Goal: Book appointment/travel/reservation

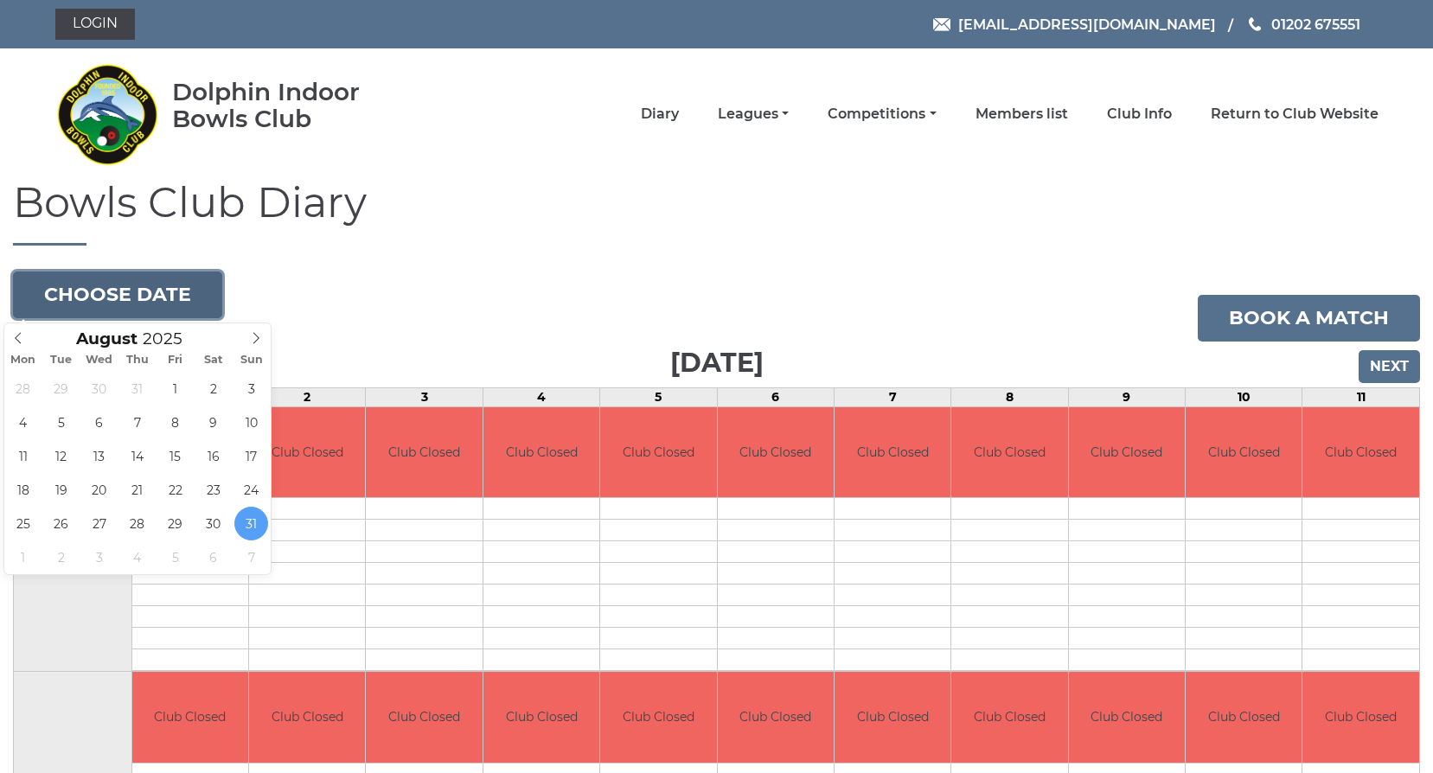
click at [93, 293] on button "Choose date" at bounding box center [117, 295] width 209 height 47
click at [254, 332] on icon at bounding box center [256, 338] width 12 height 12
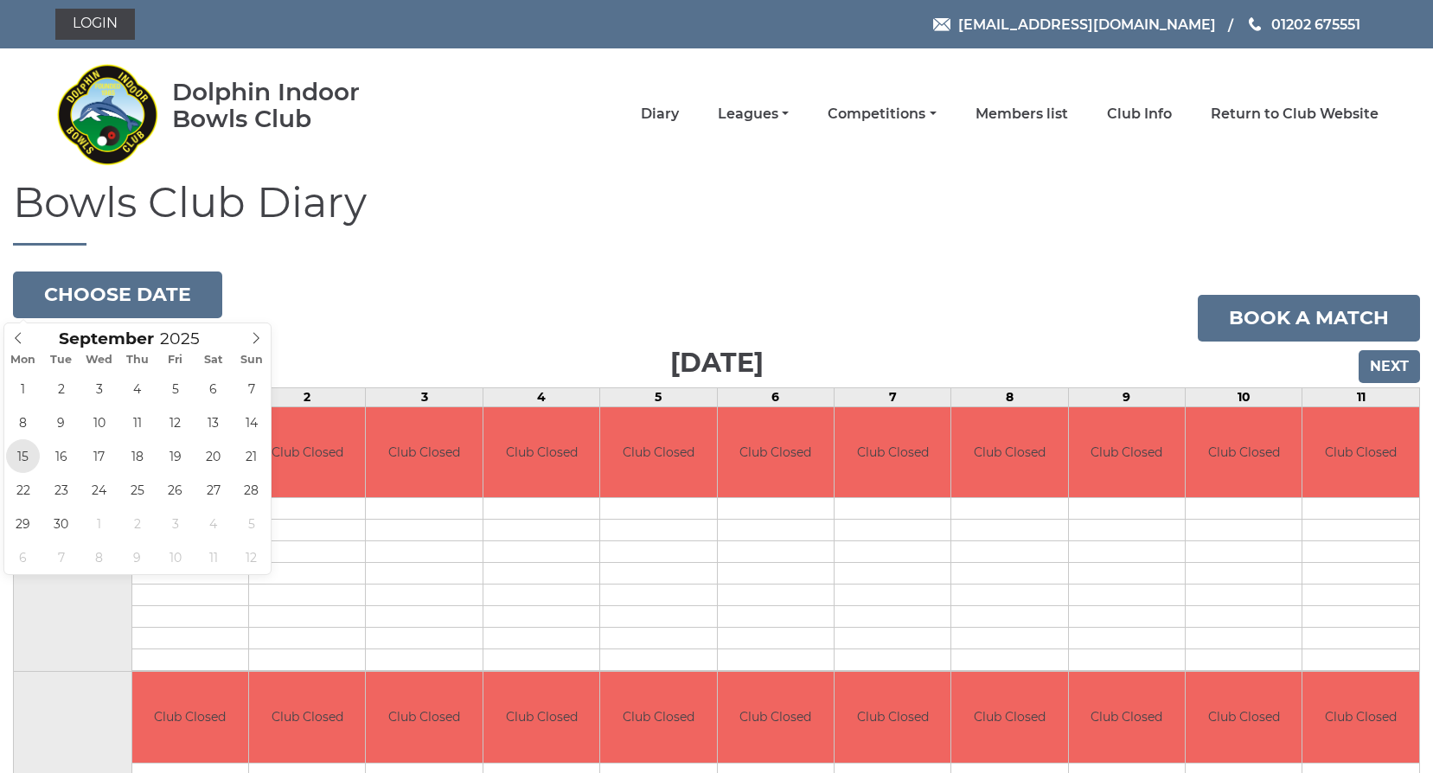
type input "2025-09-15"
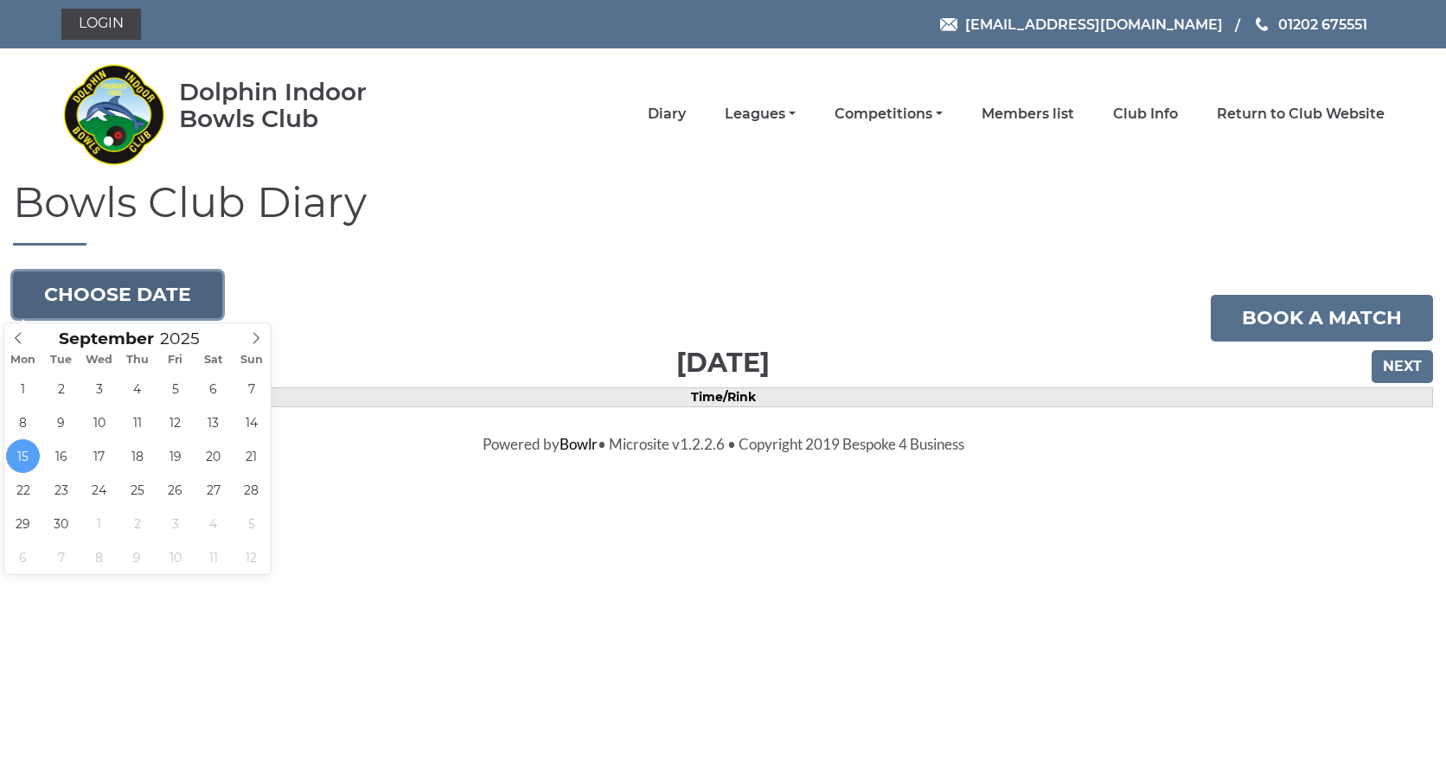
click at [158, 296] on button "Choose date" at bounding box center [117, 295] width 209 height 47
type input "2025-09-08"
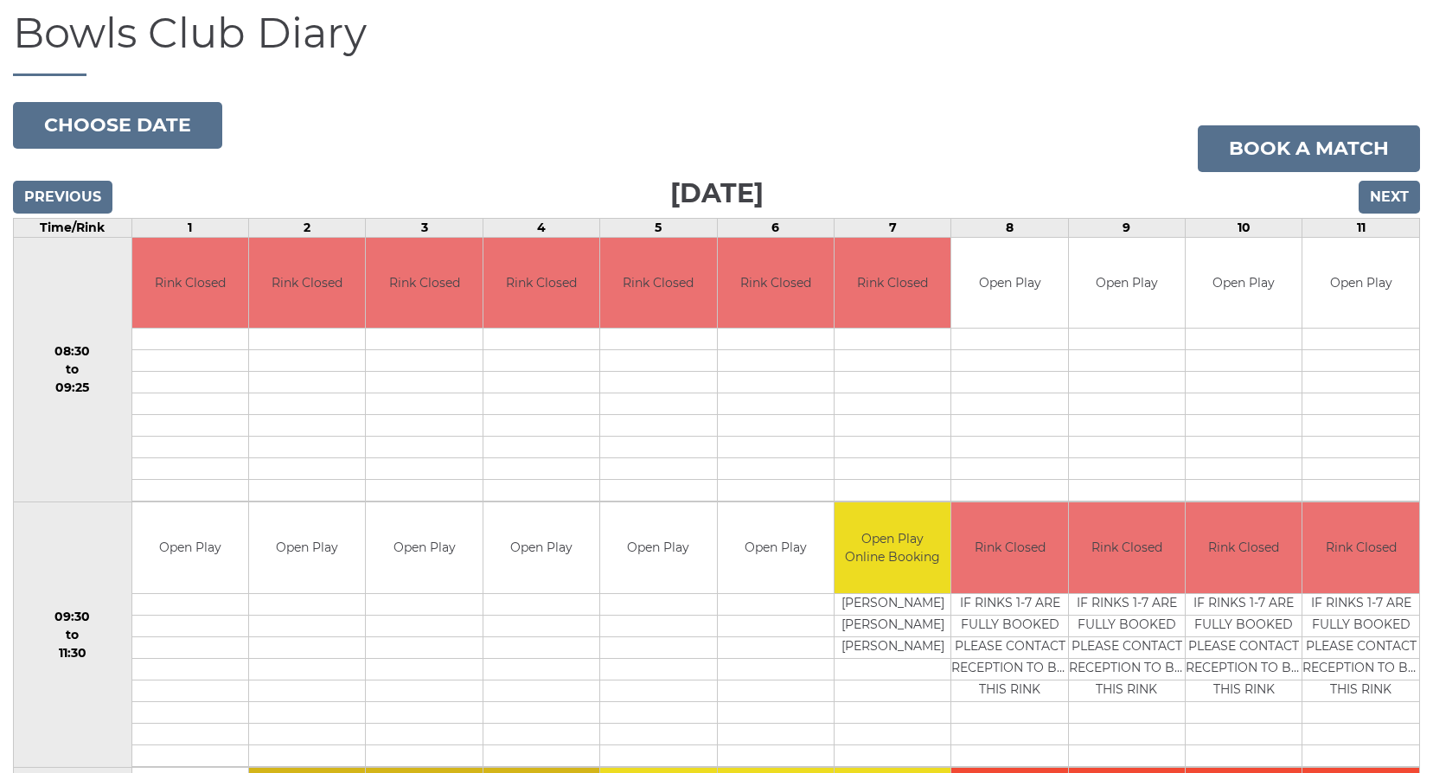
scroll to position [173, 0]
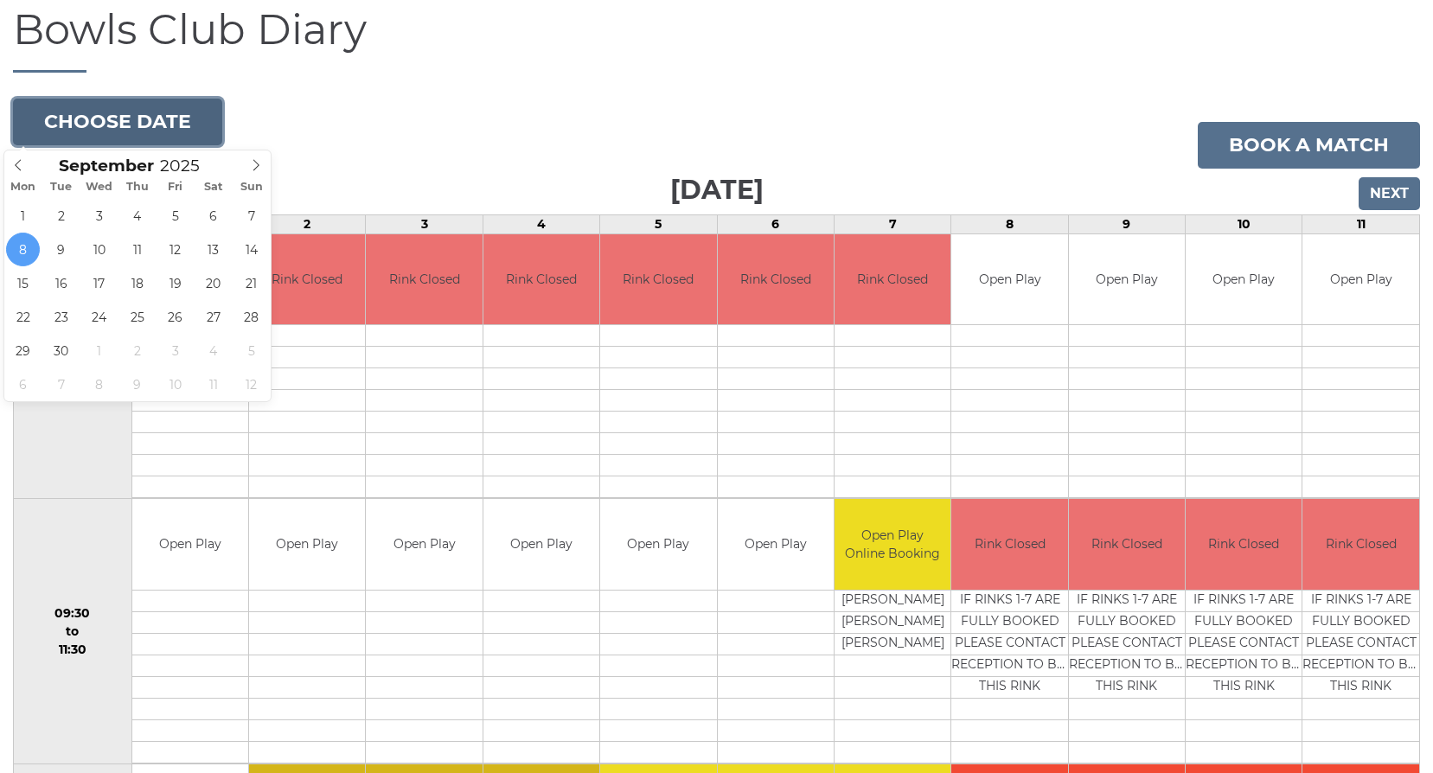
click at [118, 118] on button "Choose date" at bounding box center [117, 122] width 209 height 47
type input "[DATE]"
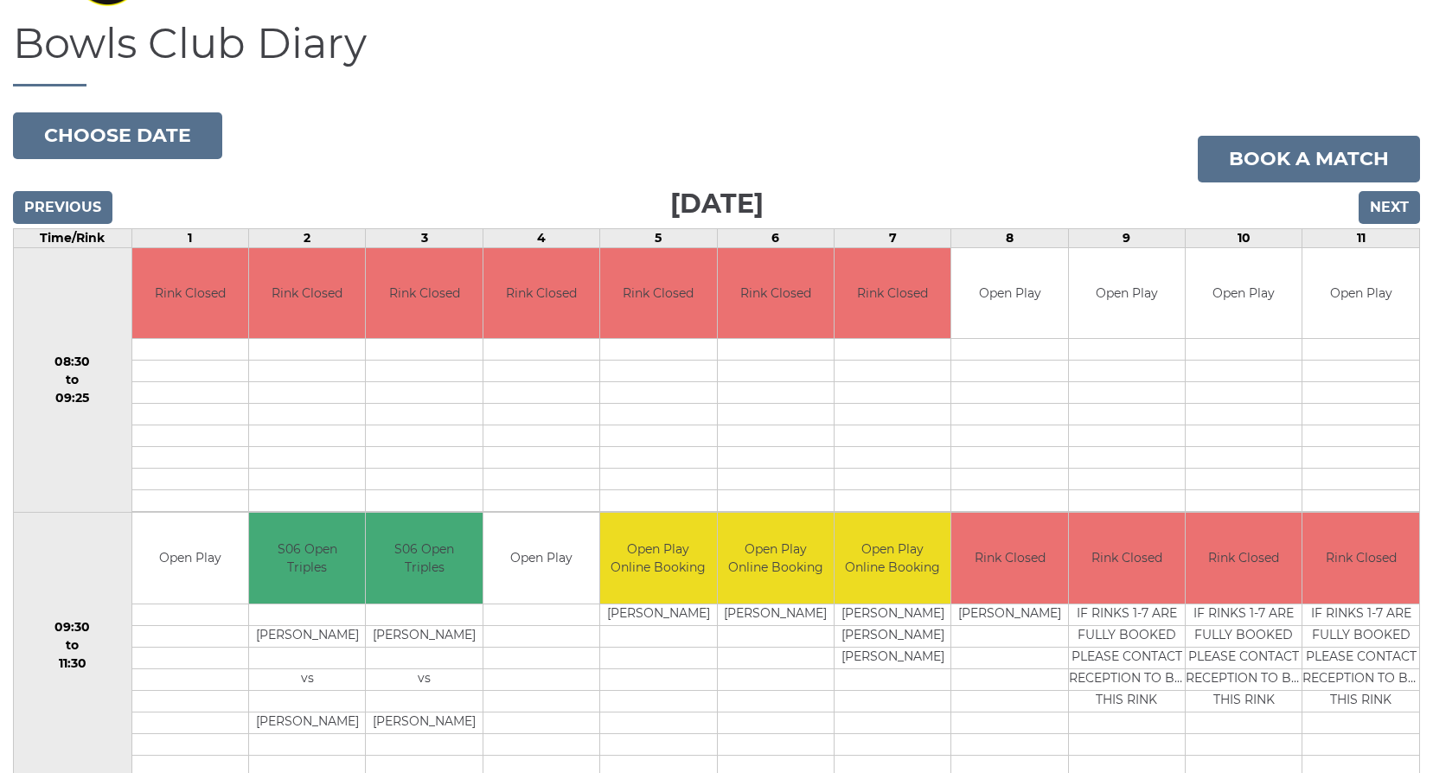
scroll to position [50, 0]
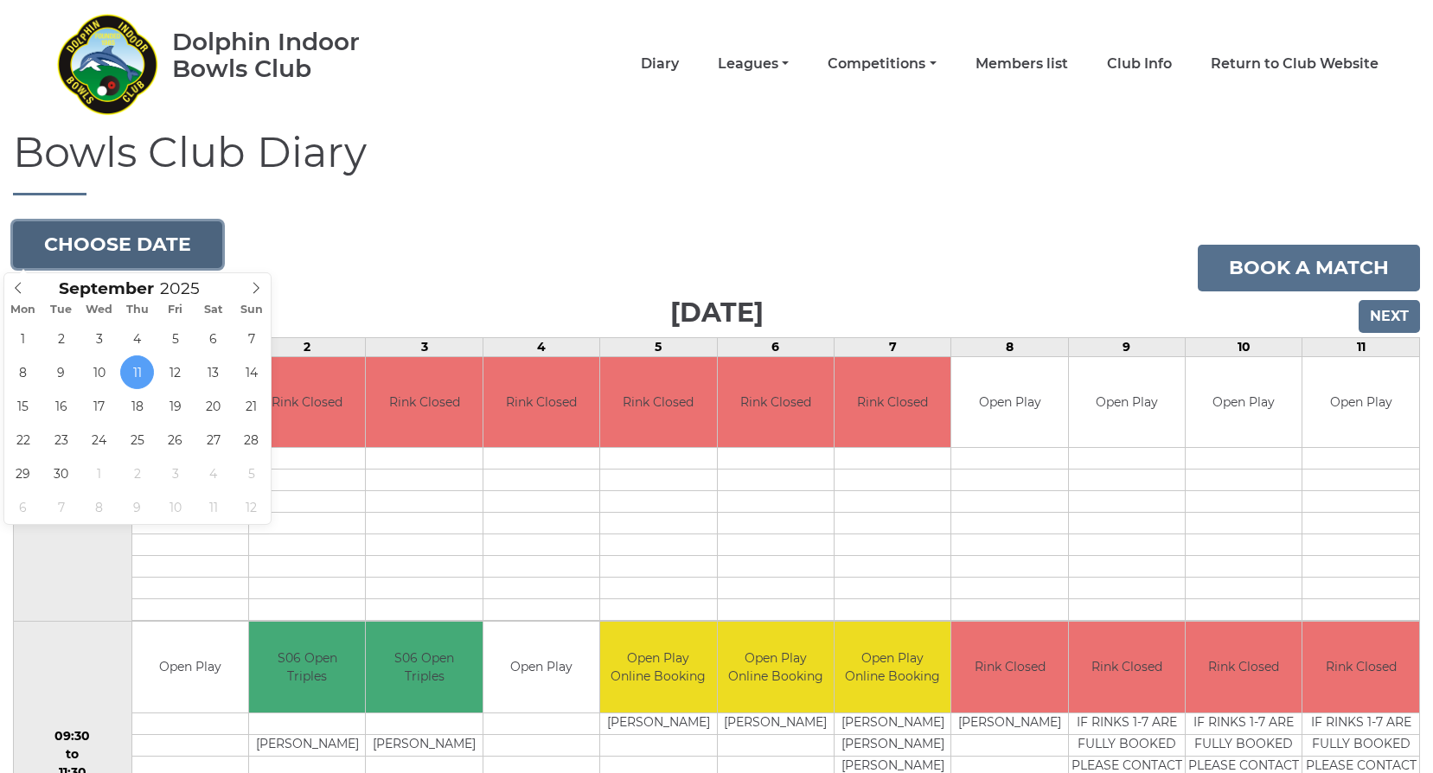
click at [153, 237] on button "Choose date" at bounding box center [117, 244] width 209 height 47
type input "2025-09-01"
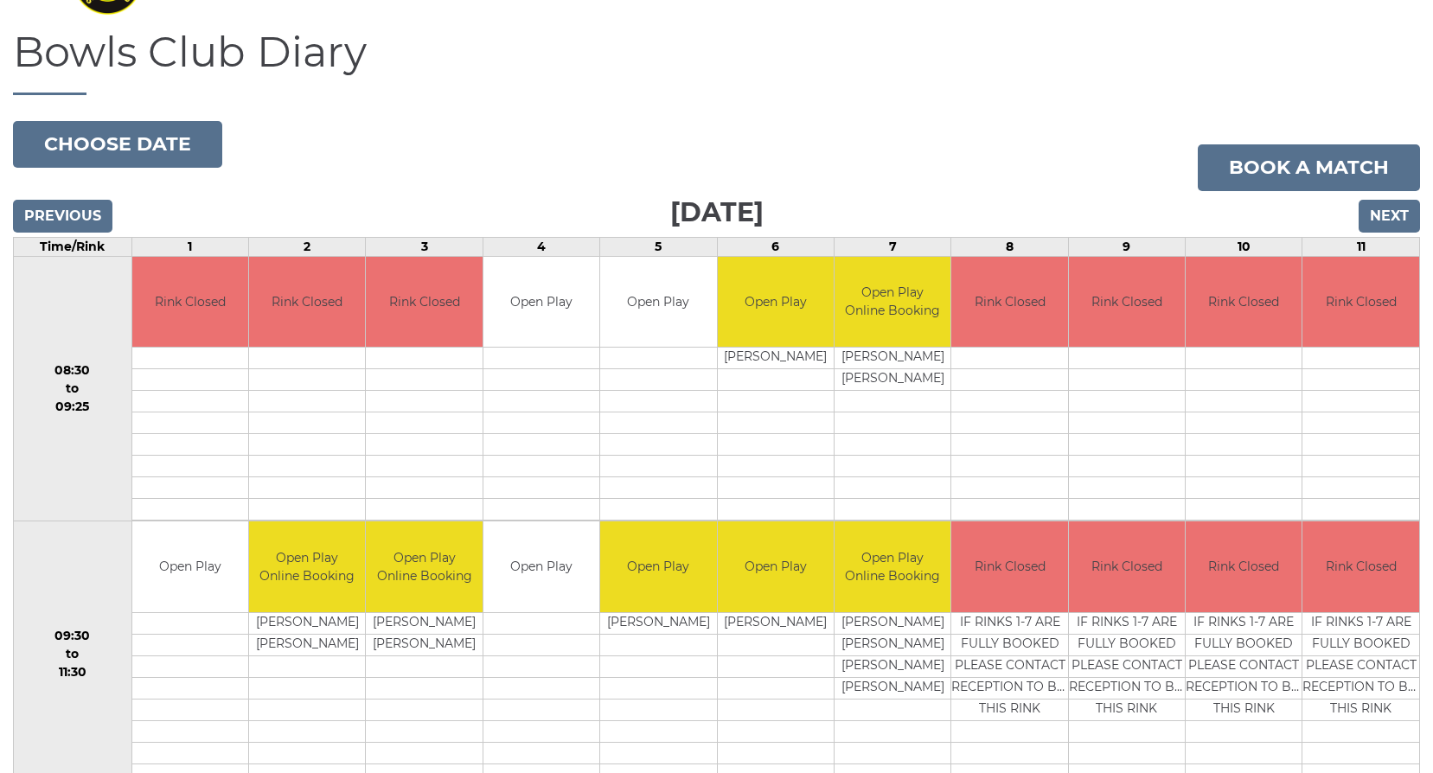
scroll to position [86, 0]
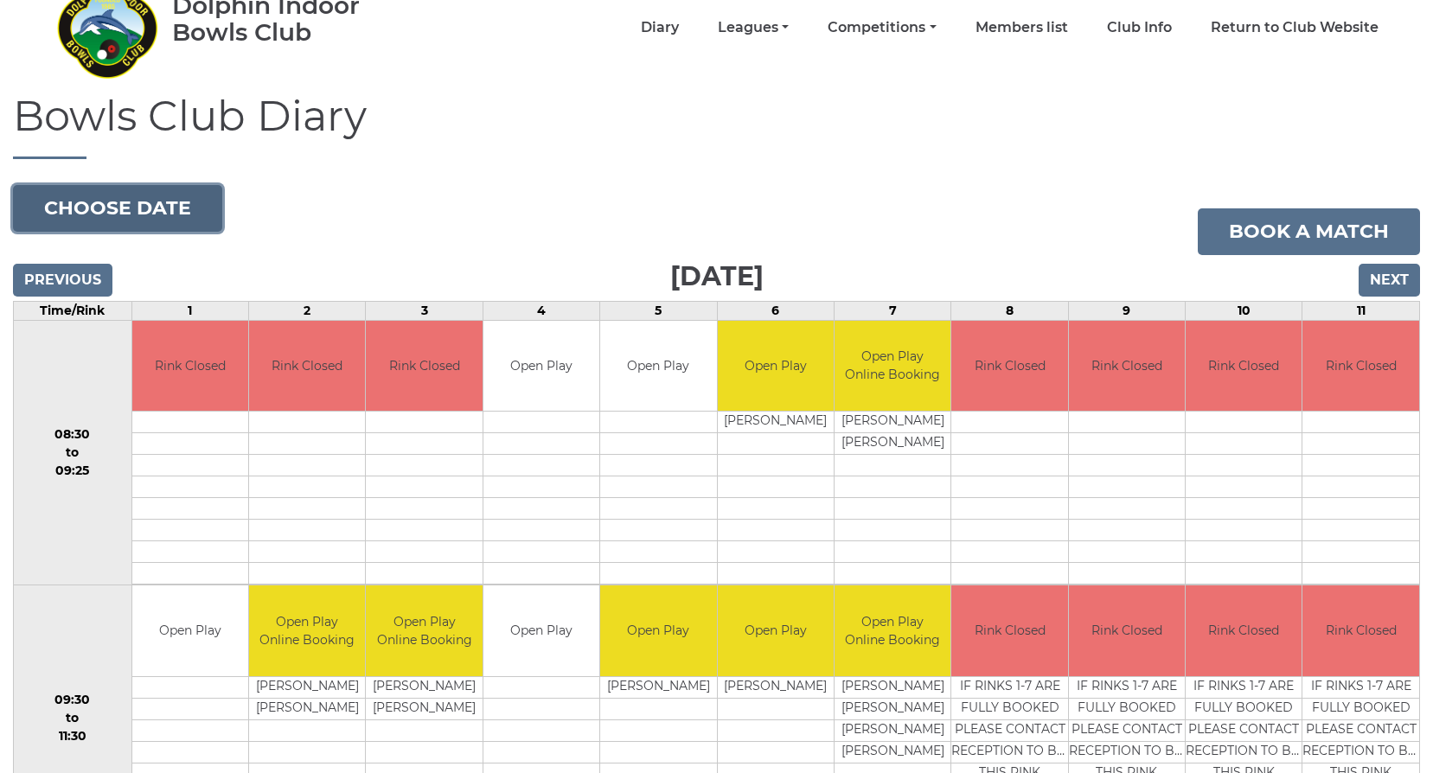
click at [158, 209] on button "Choose date" at bounding box center [117, 208] width 209 height 47
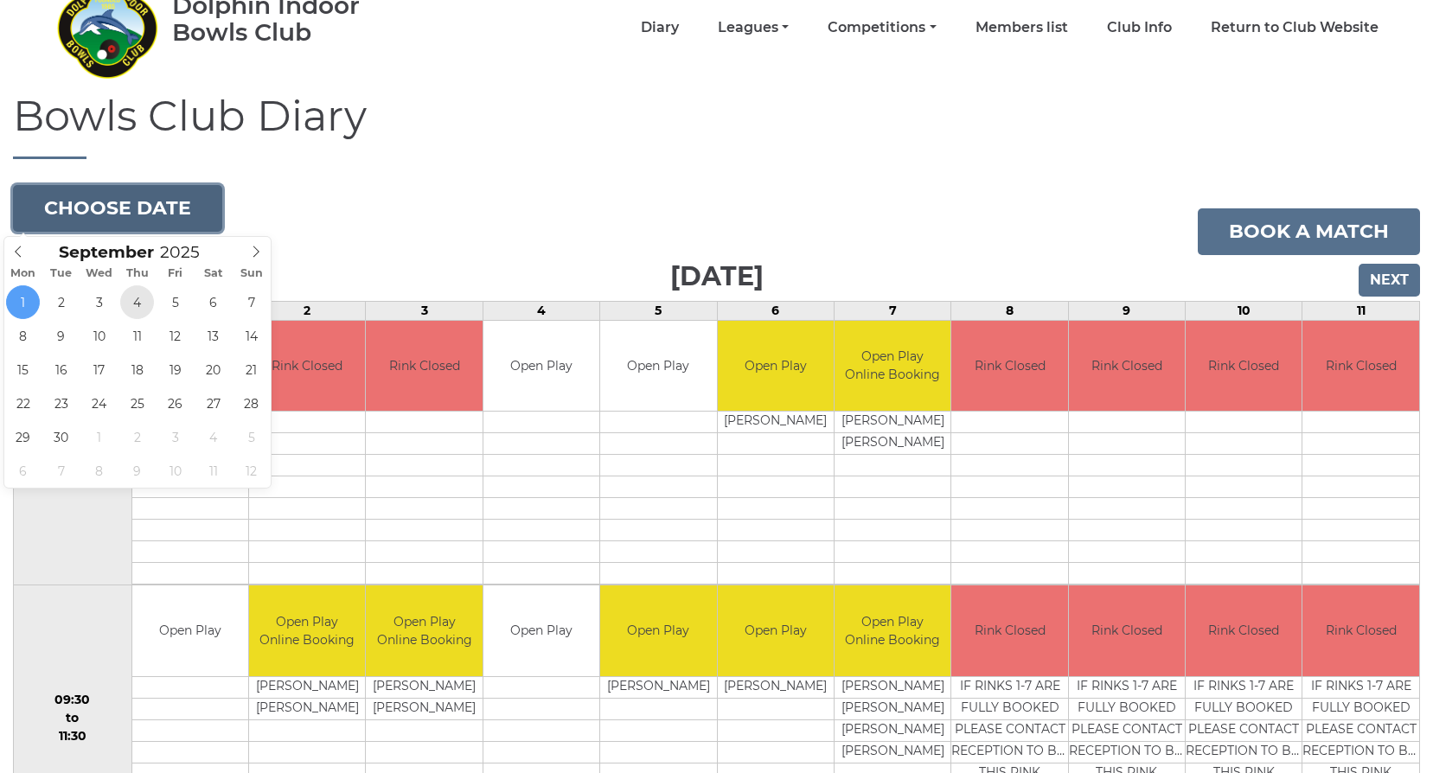
type input "[DATE]"
